Goal: Task Accomplishment & Management: Manage account settings

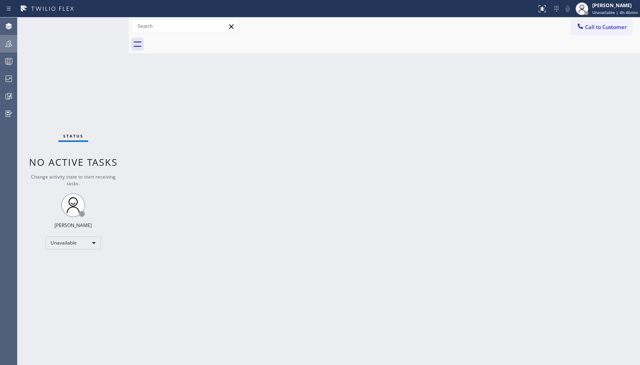
click at [10, 40] on icon at bounding box center [9, 44] width 10 height 10
click at [6, 37] on div at bounding box center [8, 44] width 17 height 16
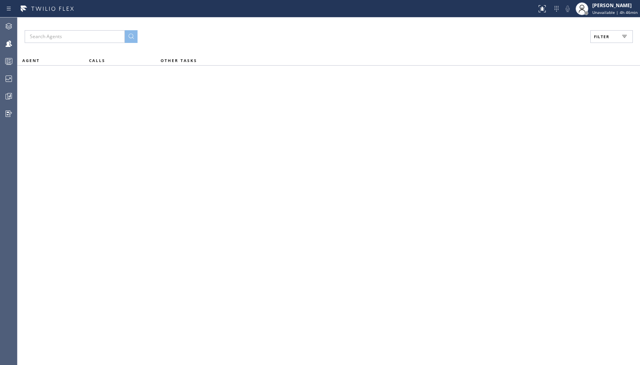
click at [615, 33] on button "Filter" at bounding box center [611, 36] width 43 height 13
click at [0, 0] on label "Unavailable" at bounding box center [0, 0] width 0 height 0
click at [0, 0] on input "Unavailable" at bounding box center [0, 0] width 0 height 0
checkbox input "true"
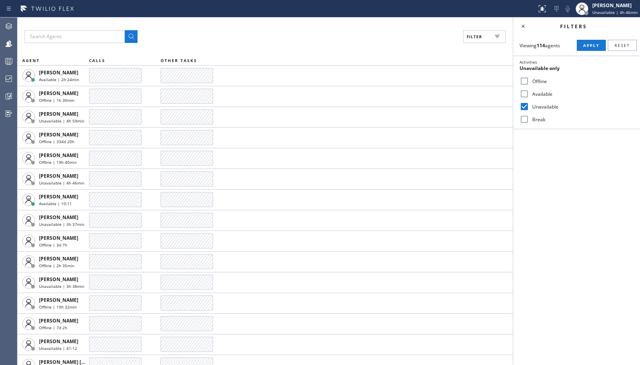
click at [586, 43] on span "Apply" at bounding box center [591, 46] width 16 height 6
click at [528, 77] on input "Offline" at bounding box center [524, 81] width 10 height 10
checkbox input "true"
click at [528, 101] on div "Unavailable" at bounding box center [576, 106] width 127 height 13
click at [588, 45] on span "Apply" at bounding box center [591, 46] width 16 height 6
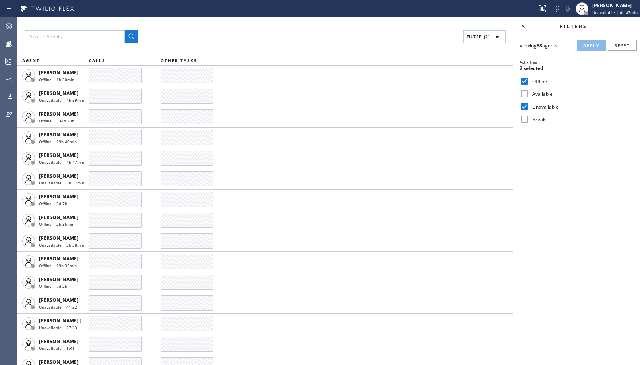
click at [548, 106] on label "Unavailable" at bounding box center [581, 106] width 104 height 7
click at [529, 106] on input "Unavailable" at bounding box center [524, 107] width 10 height 10
click at [536, 110] on div "Unavailable" at bounding box center [576, 106] width 127 height 13
click at [525, 108] on input "Unavailable" at bounding box center [524, 107] width 10 height 10
checkbox input "true"
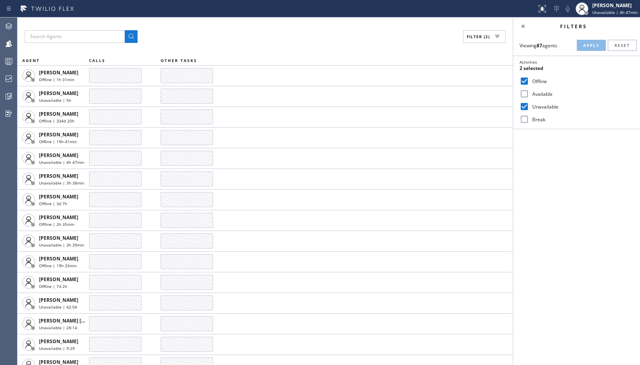
click at [526, 80] on input "Offline" at bounding box center [524, 81] width 10 height 10
checkbox input "false"
click at [589, 46] on span "Apply" at bounding box center [591, 46] width 16 height 6
drag, startPoint x: 7, startPoint y: 74, endPoint x: 11, endPoint y: 73, distance: 4.1
click at [11, 73] on div at bounding box center [8, 79] width 17 height 16
